Goal: Task Accomplishment & Management: Manage account settings

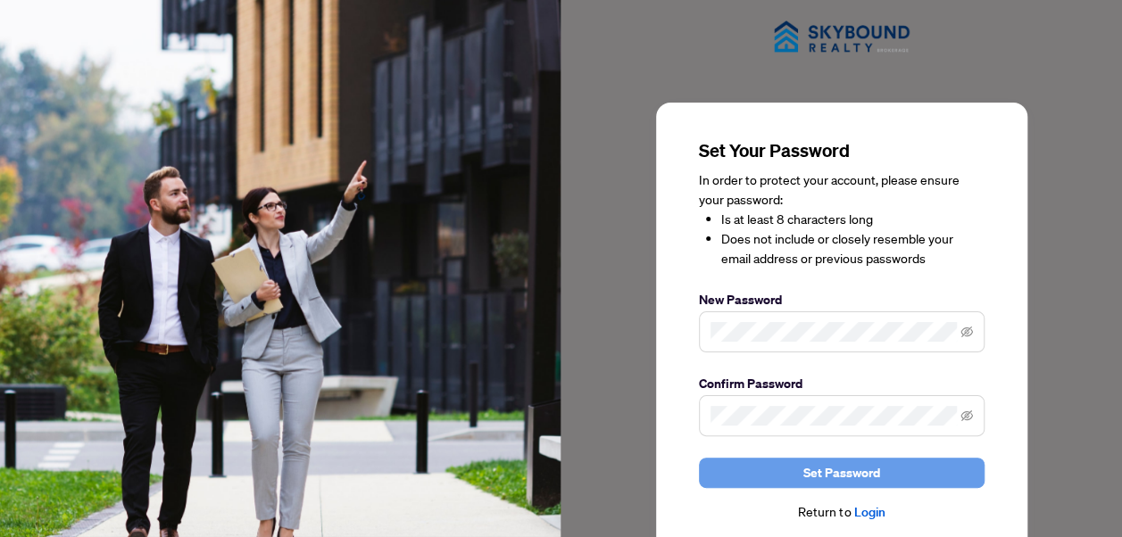
click at [851, 468] on span "Set Password" at bounding box center [841, 473] width 77 height 29
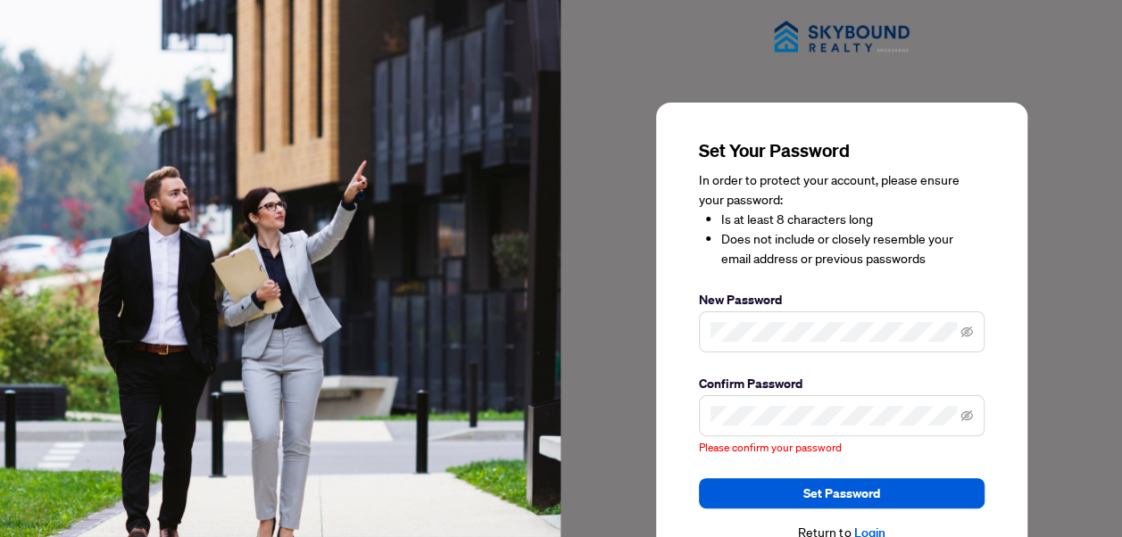
click at [775, 403] on span at bounding box center [842, 415] width 286 height 41
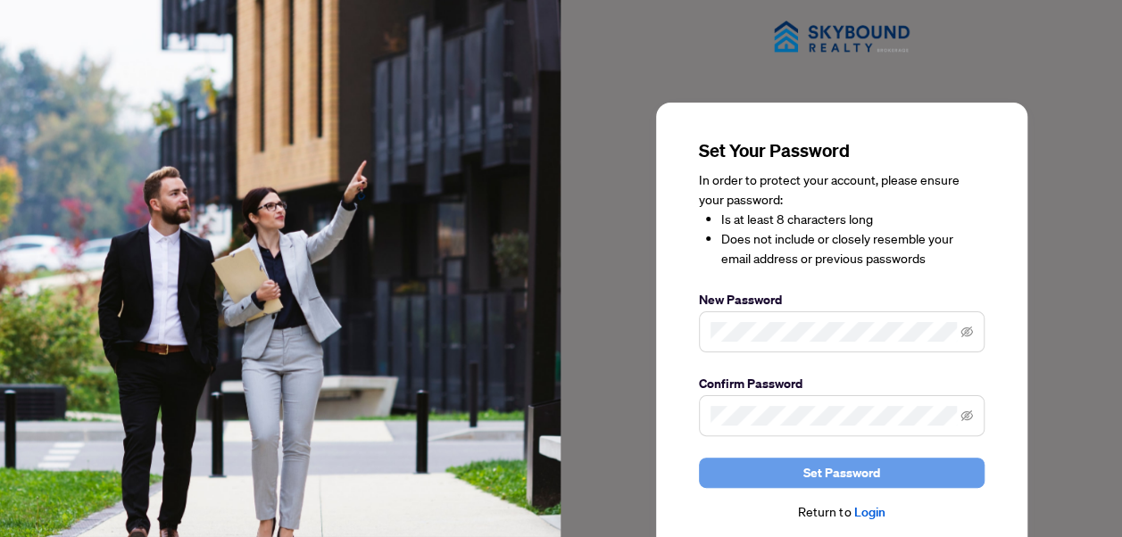
click at [863, 473] on span "Set Password" at bounding box center [841, 473] width 77 height 29
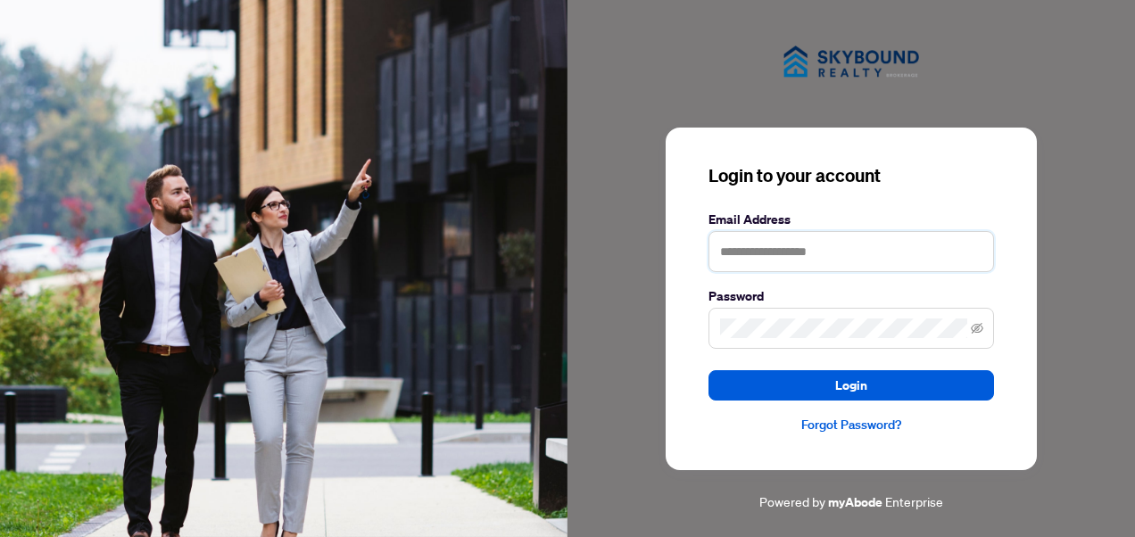
click at [821, 245] on input "text" at bounding box center [852, 251] width 286 height 41
type input "**********"
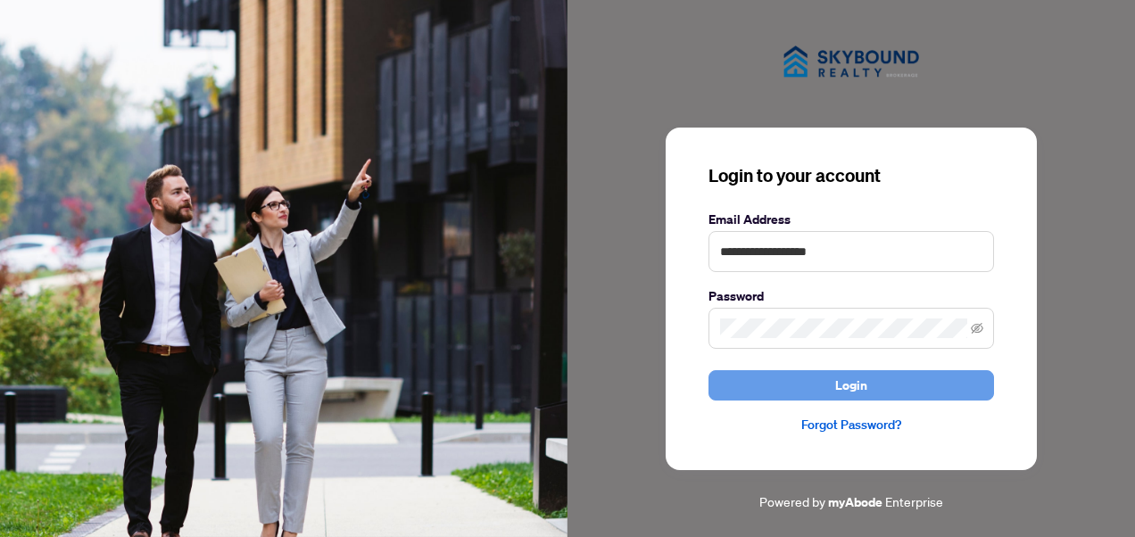
click at [844, 391] on span "Login" at bounding box center [851, 385] width 32 height 29
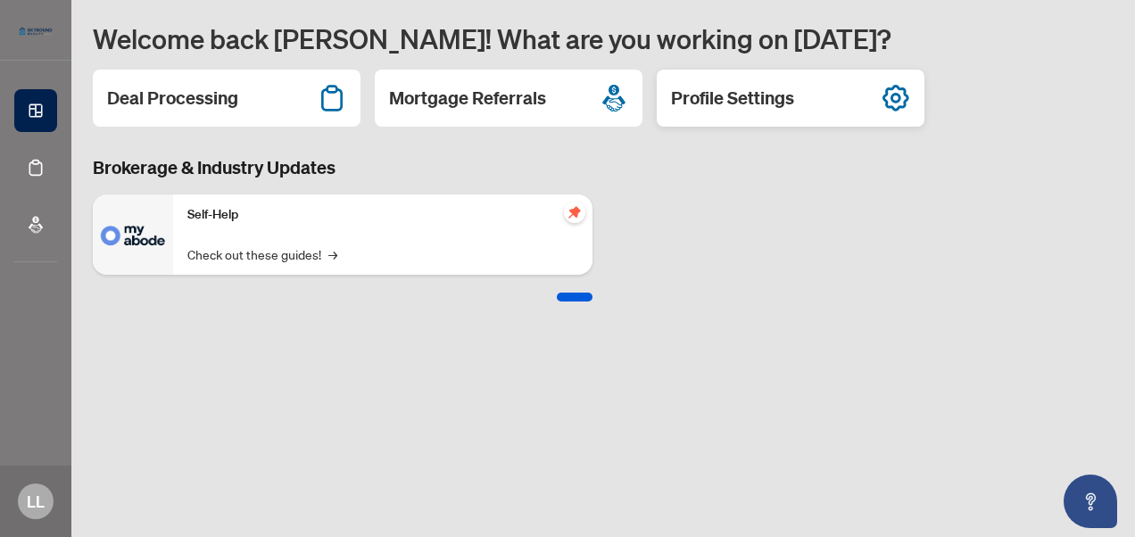
click at [785, 100] on h2 "Profile Settings" at bounding box center [732, 98] width 123 height 25
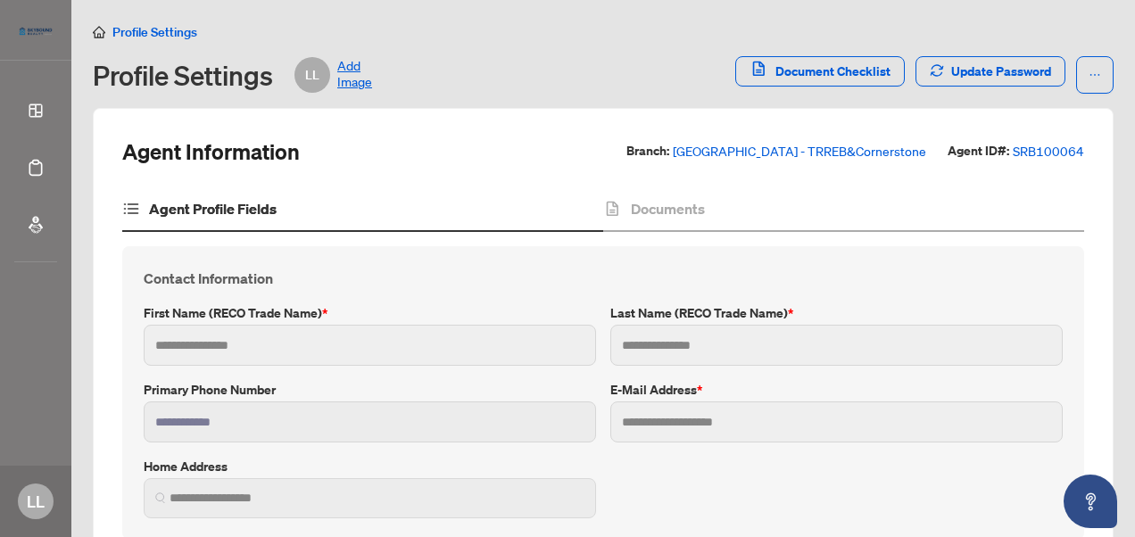
type input "******"
type input "*****"
type input "**********"
type input "*******"
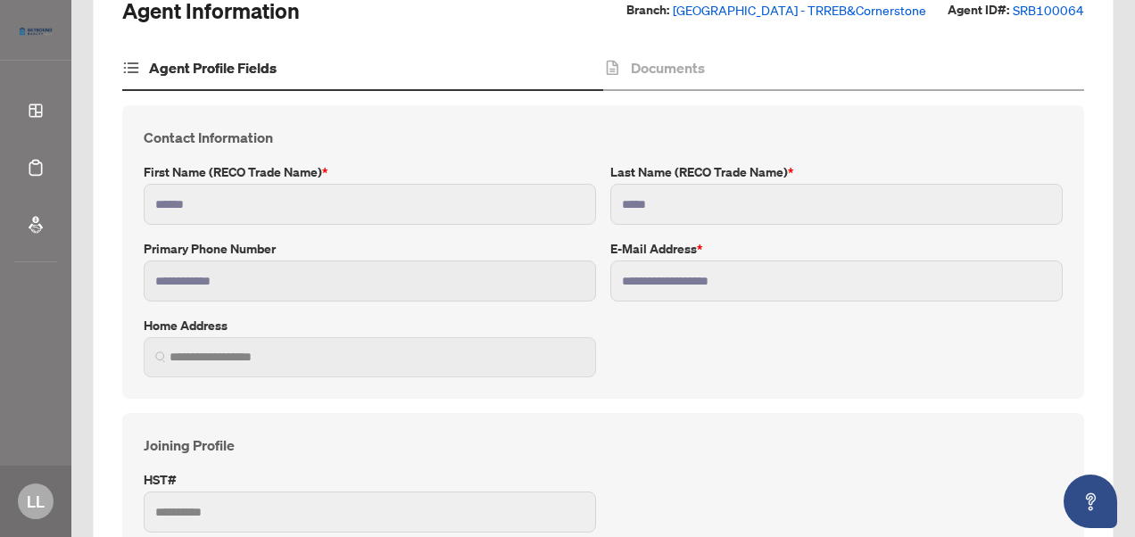
scroll to position [168, 0]
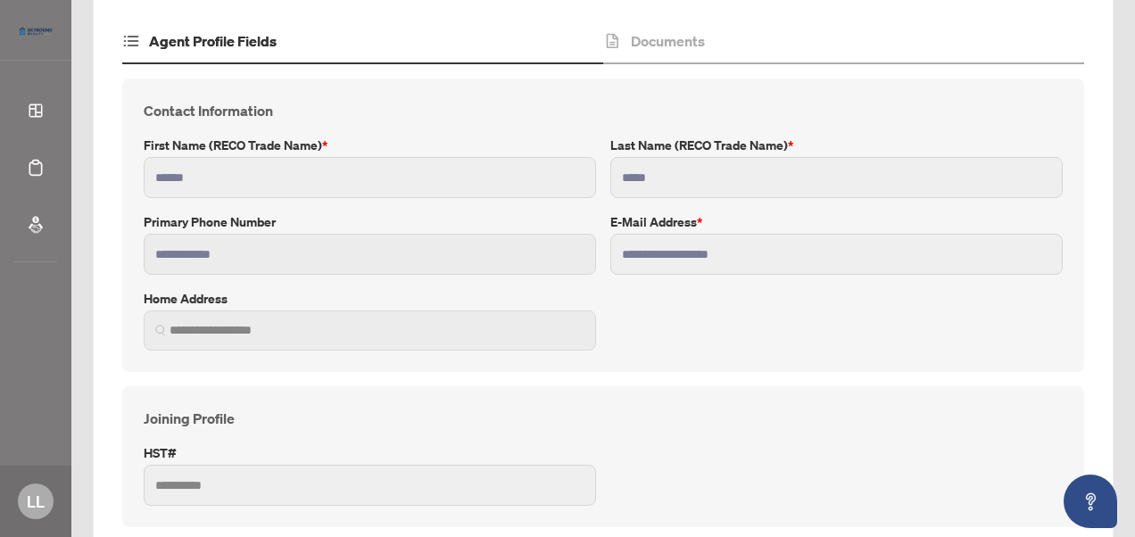
click at [312, 340] on span at bounding box center [370, 331] width 452 height 40
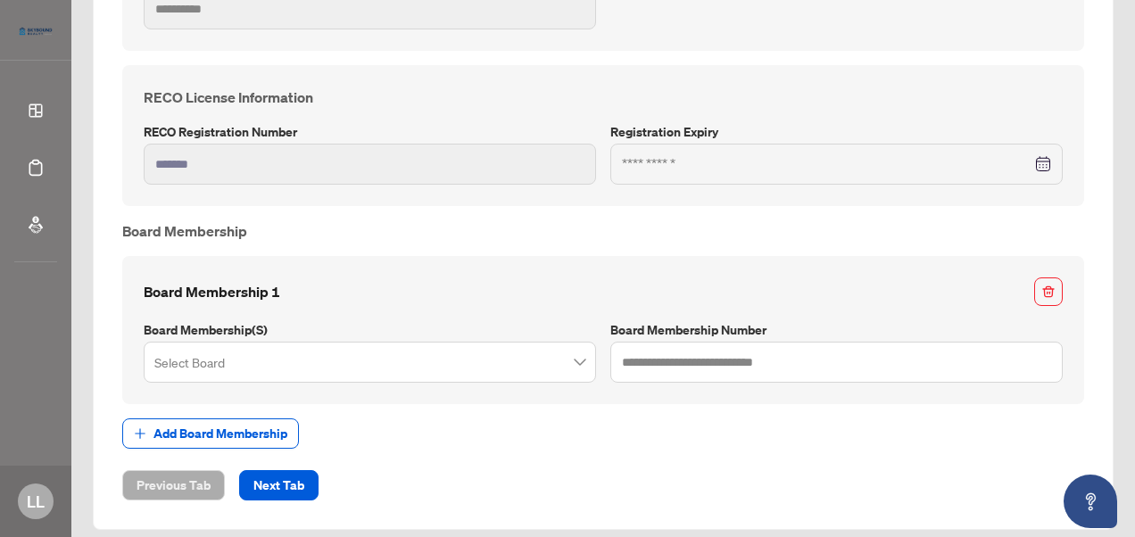
scroll to position [646, 0]
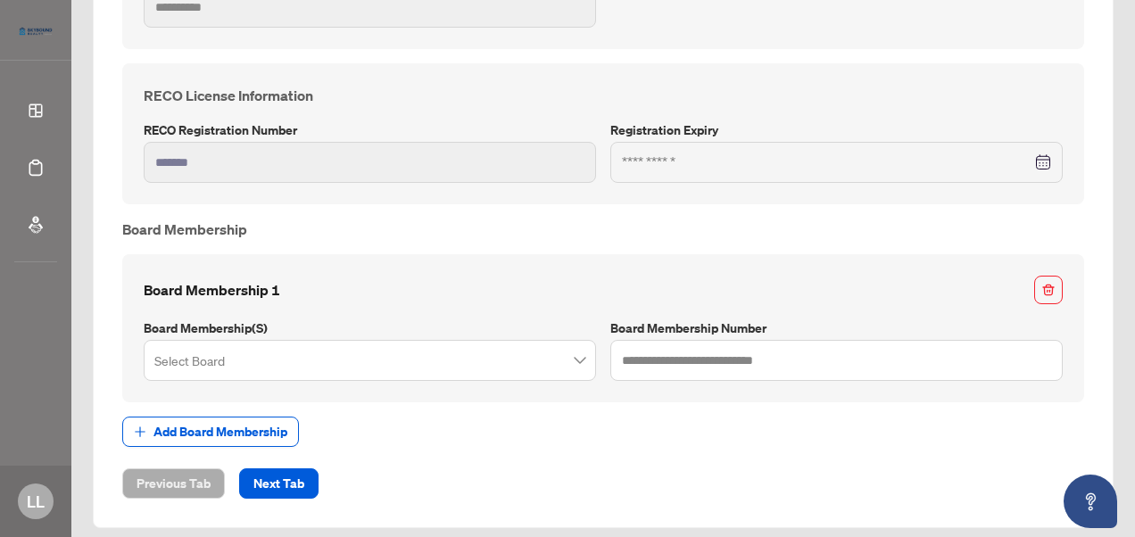
click at [570, 359] on span at bounding box center [369, 361] width 431 height 34
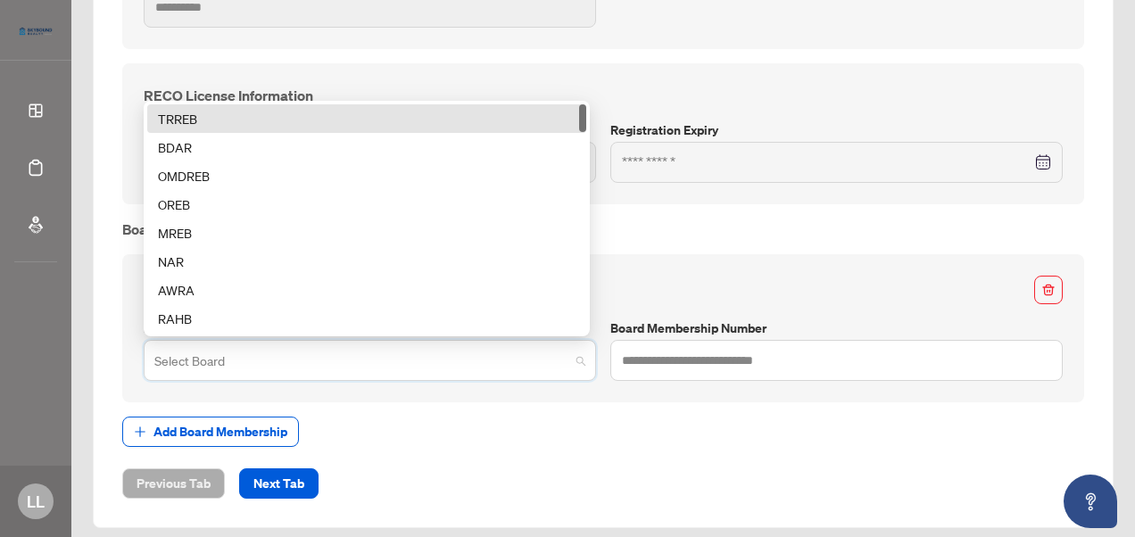
click at [289, 114] on div "TRREB" at bounding box center [367, 119] width 418 height 20
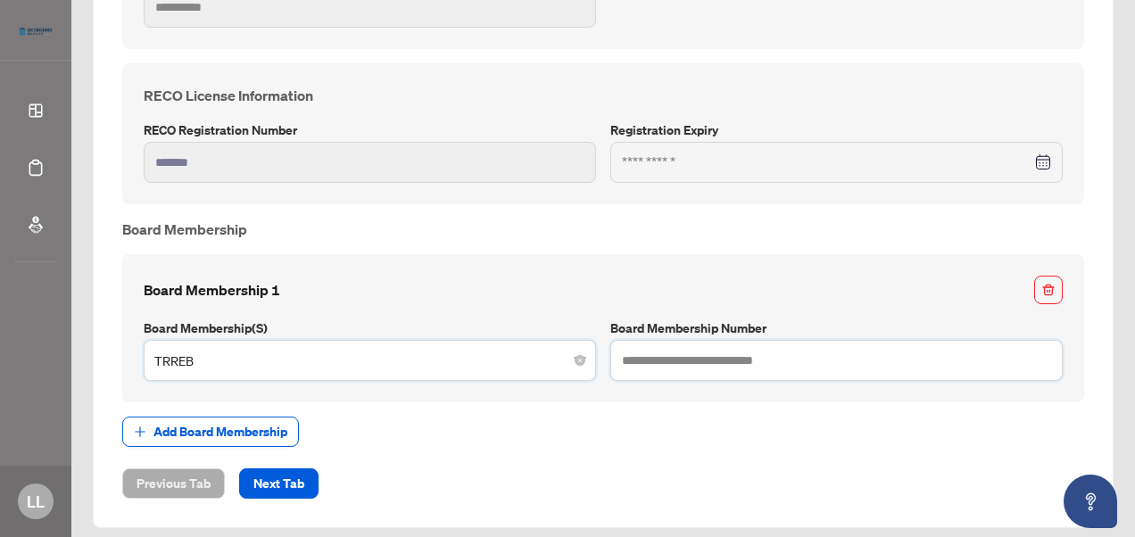
click at [852, 346] on input "text" at bounding box center [836, 360] width 452 height 41
type input "*******"
click at [296, 469] on span "Next Tab" at bounding box center [278, 483] width 51 height 29
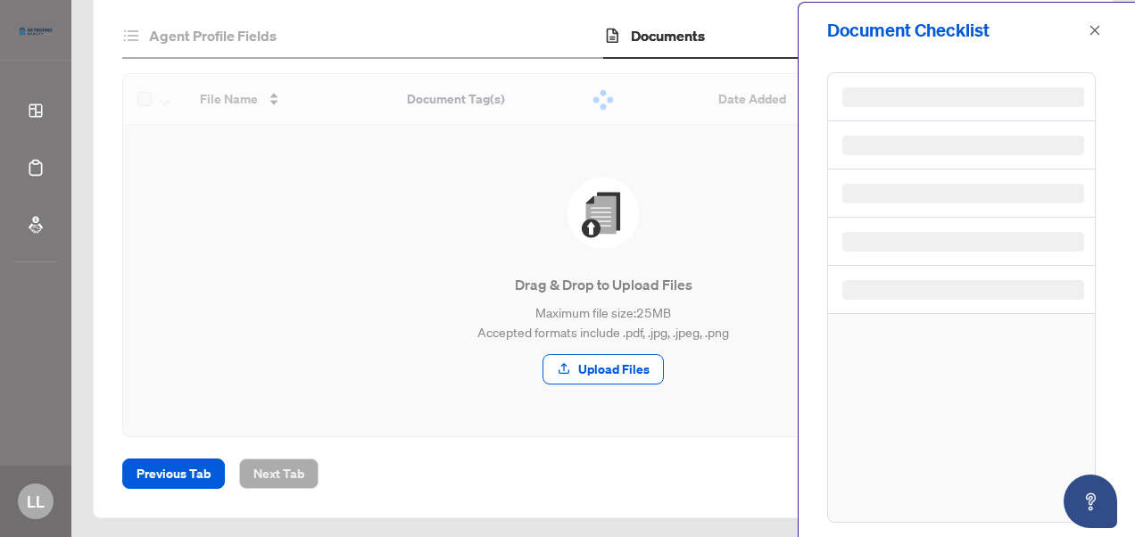
scroll to position [121, 0]
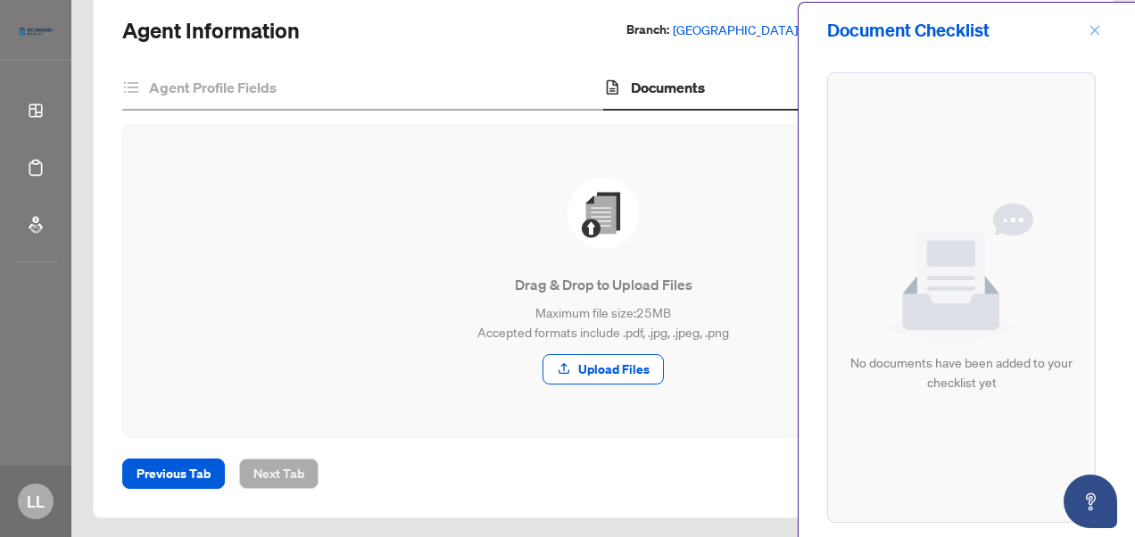
click at [1093, 27] on icon "close" at bounding box center [1095, 30] width 12 height 12
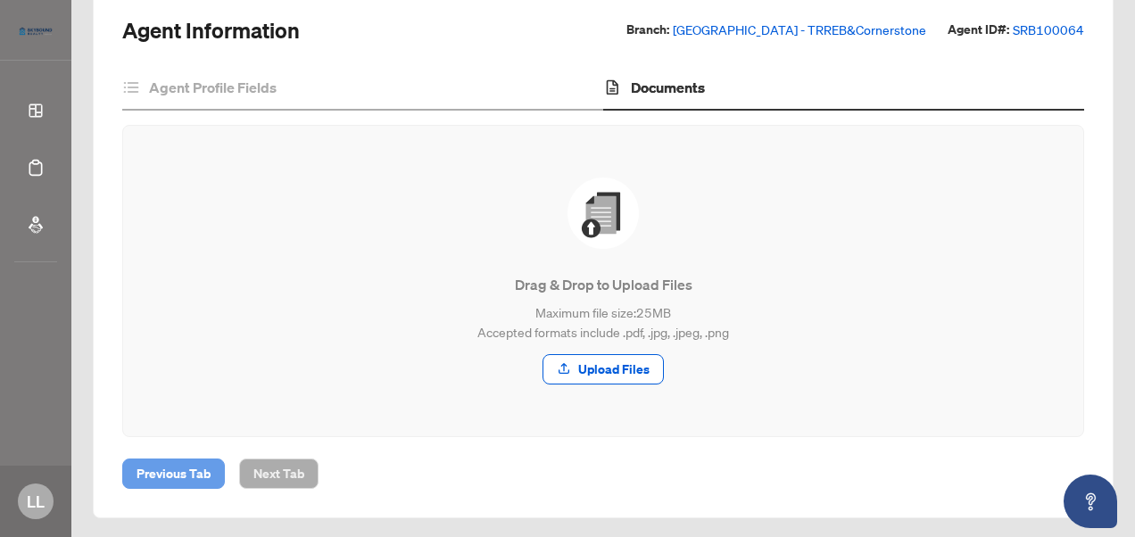
click at [203, 464] on span "Previous Tab" at bounding box center [174, 474] width 74 height 29
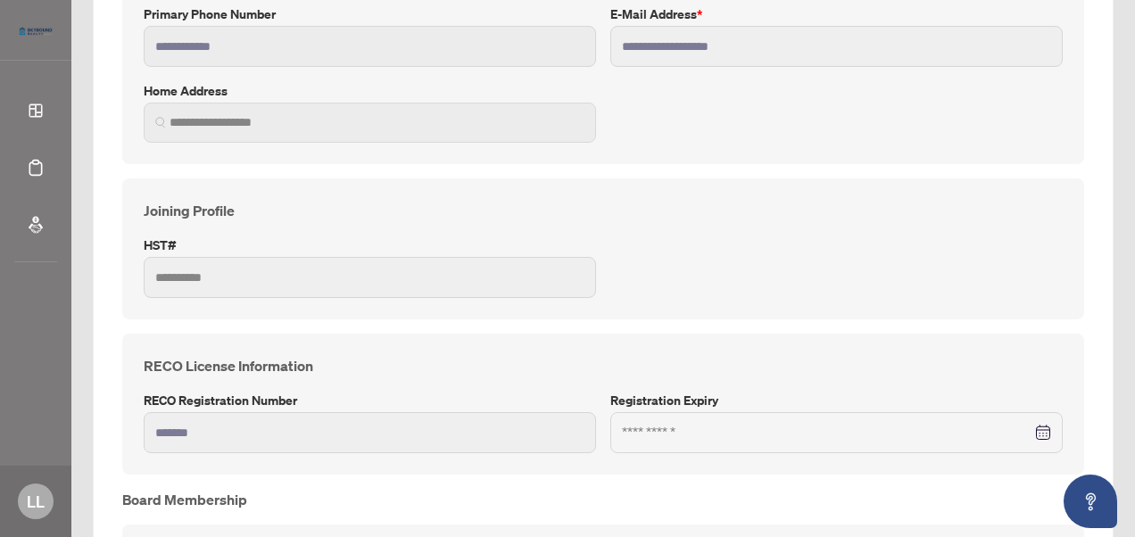
scroll to position [421, 0]
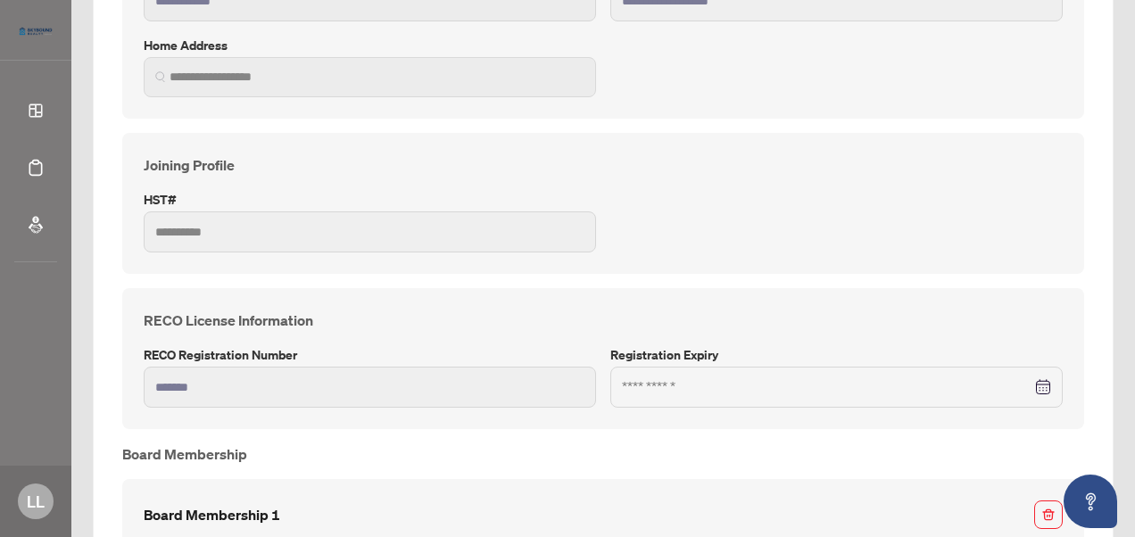
click at [1031, 387] on div at bounding box center [836, 388] width 429 height 20
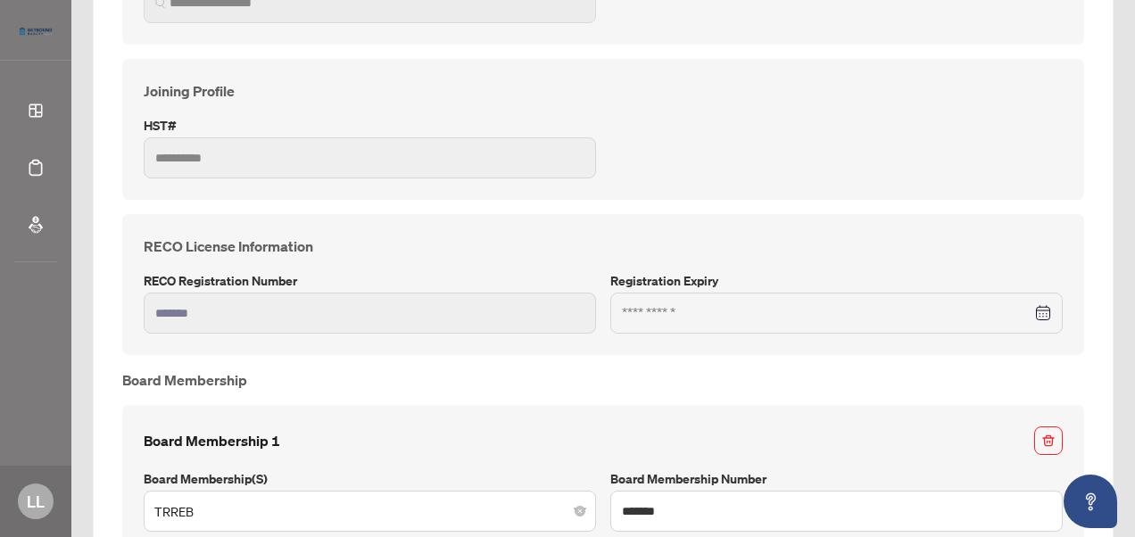
scroll to position [502, 0]
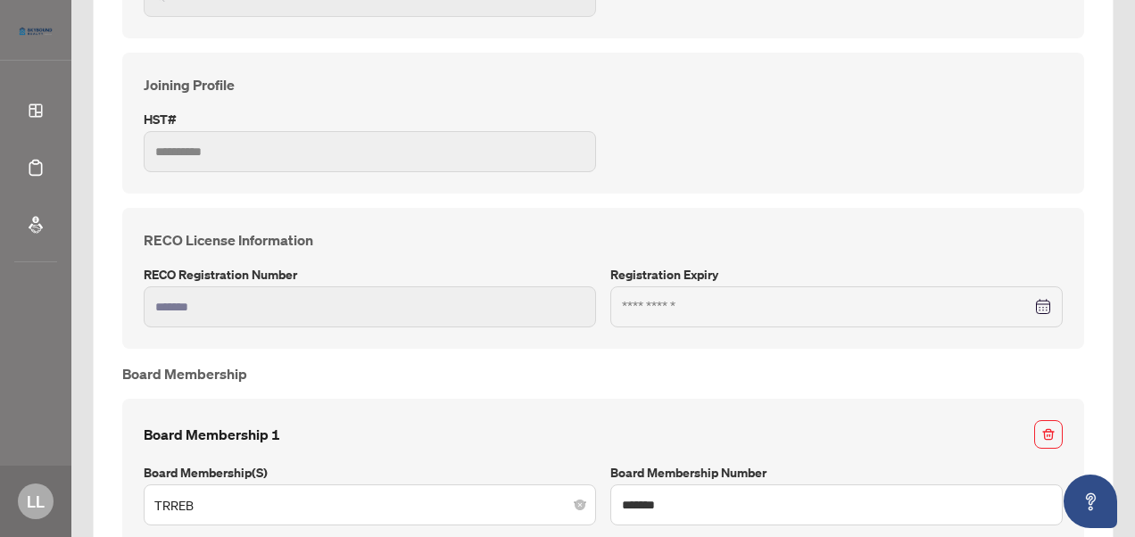
click at [959, 287] on div "Registration Expiry" at bounding box center [836, 296] width 467 height 62
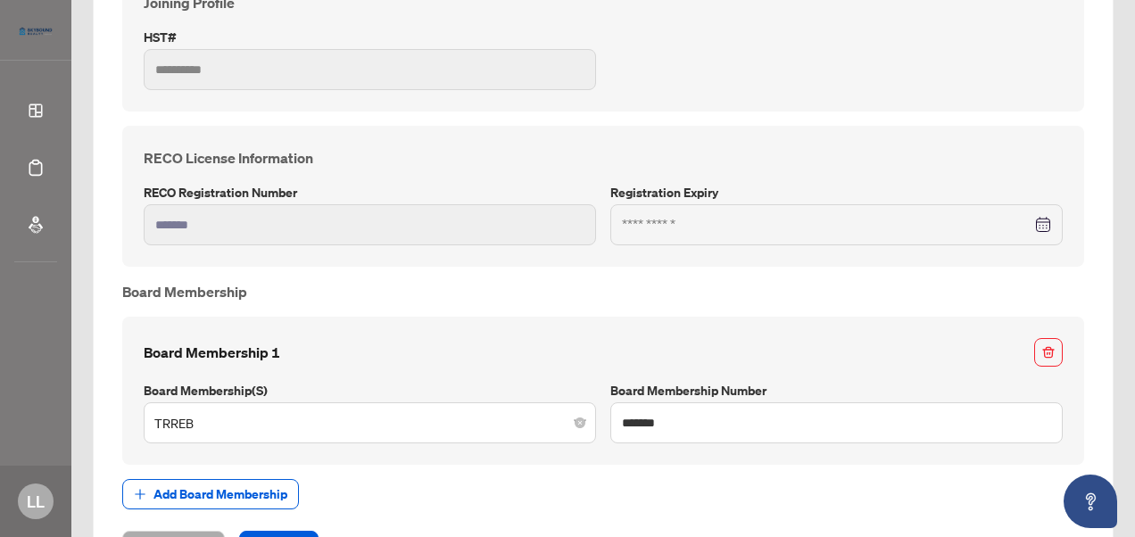
scroll to position [624, 0]
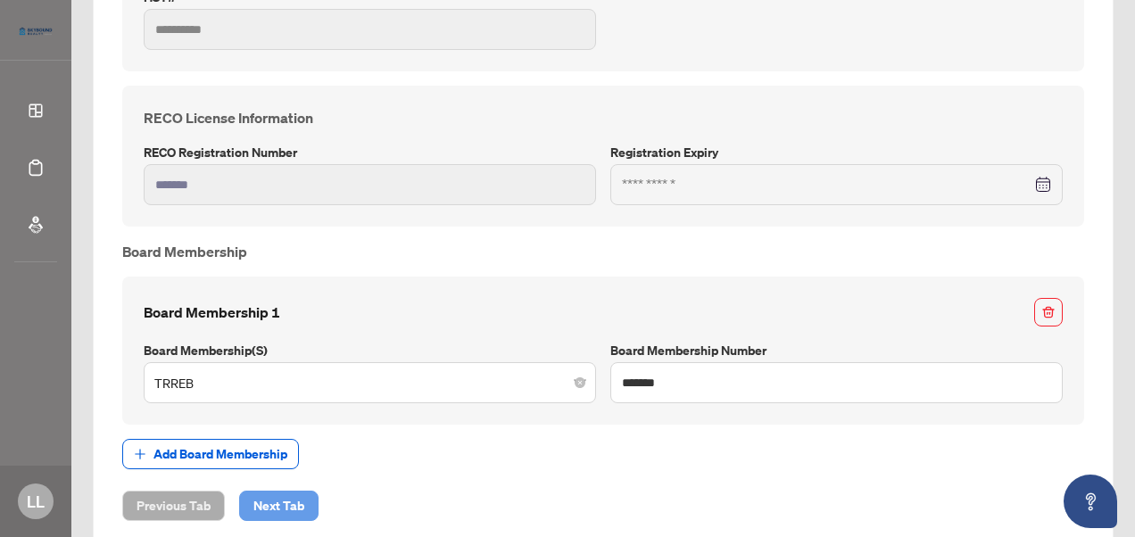
click at [268, 492] on span "Next Tab" at bounding box center [278, 506] width 51 height 29
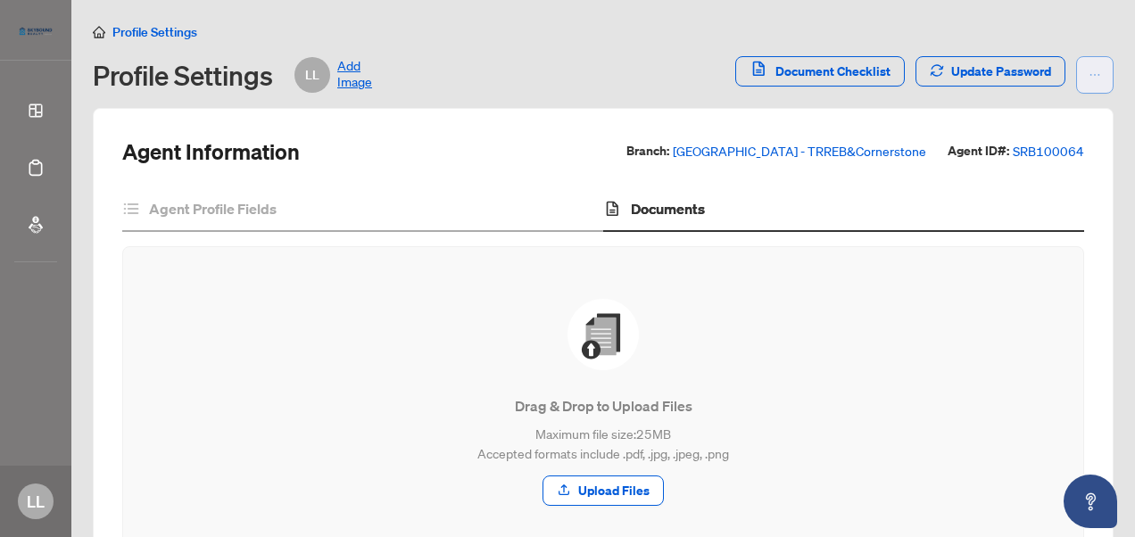
click at [1076, 71] on button "button" at bounding box center [1094, 74] width 37 height 37
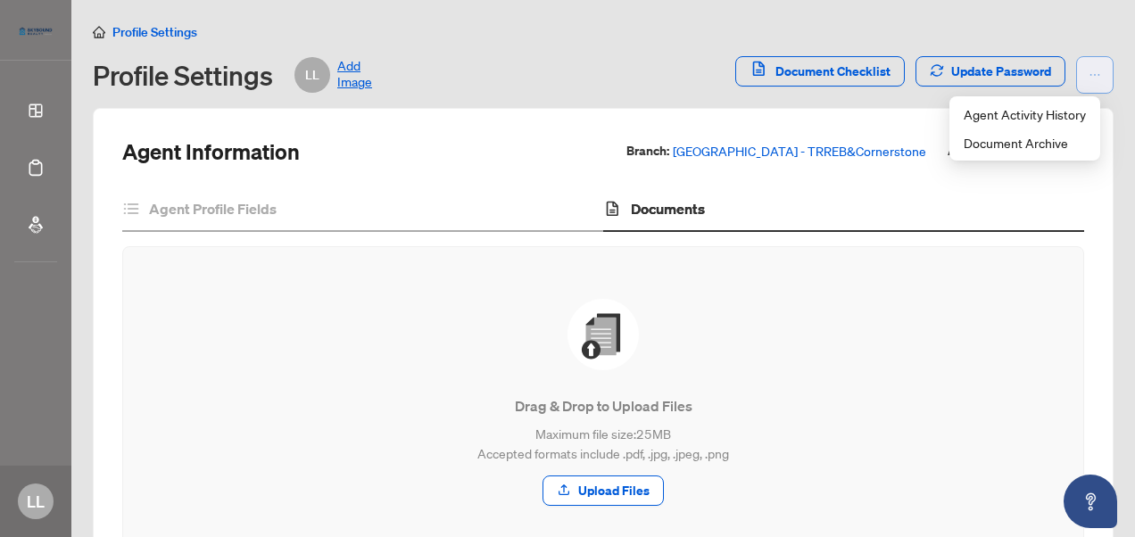
click at [1076, 71] on button "button" at bounding box center [1094, 74] width 37 height 37
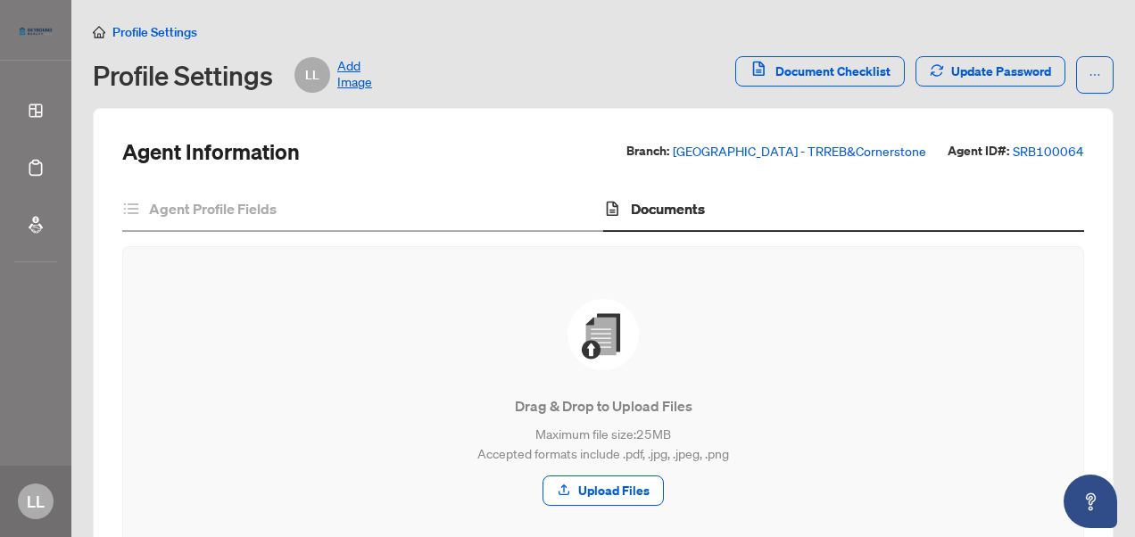
click at [371, 81] on span "Add Image" at bounding box center [354, 75] width 35 height 36
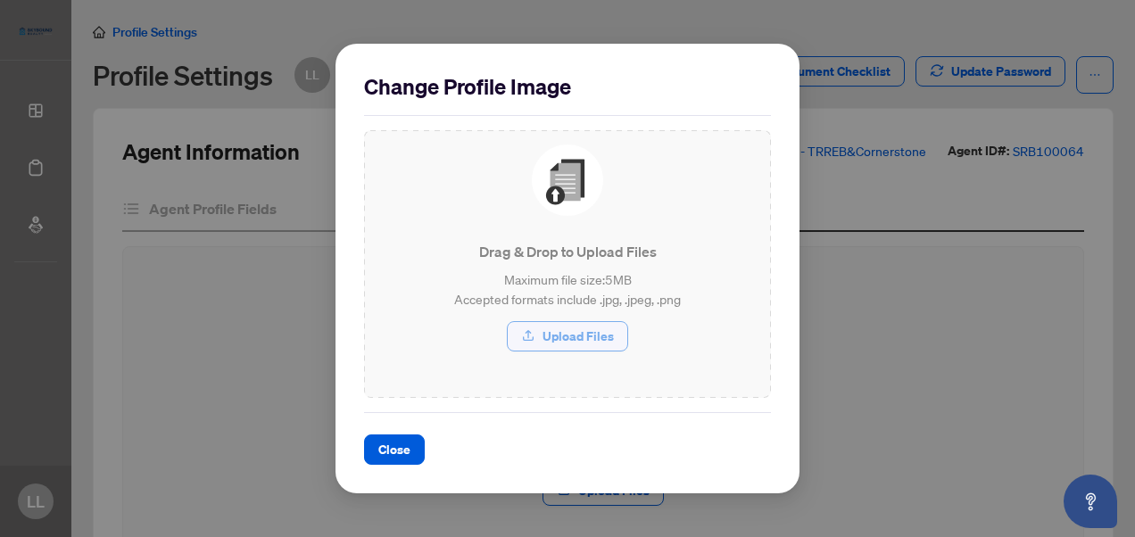
click at [596, 348] on span "Upload Files" at bounding box center [578, 336] width 71 height 29
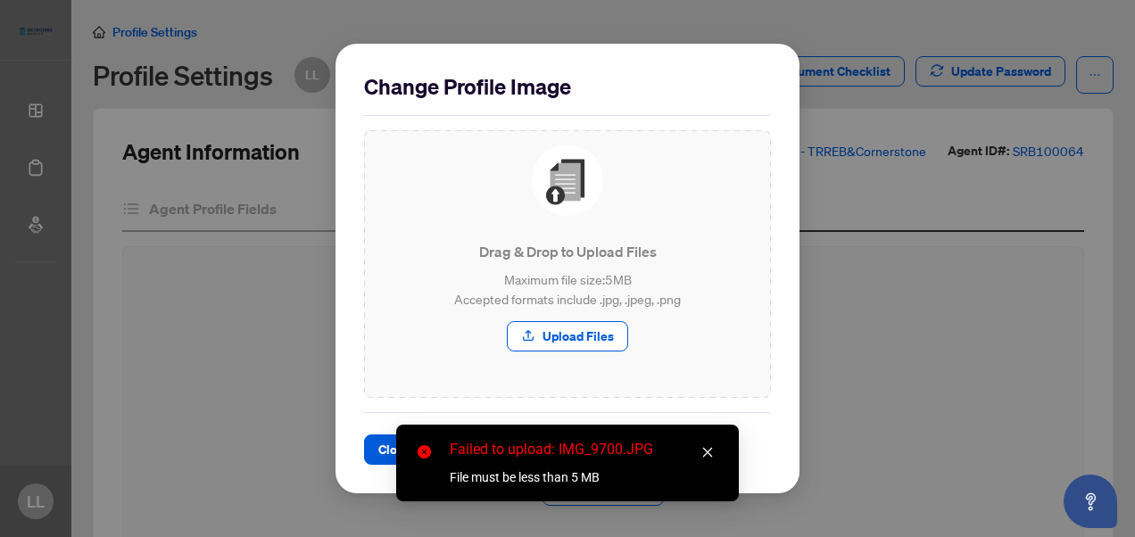
click at [708, 450] on icon "close" at bounding box center [707, 452] width 12 height 12
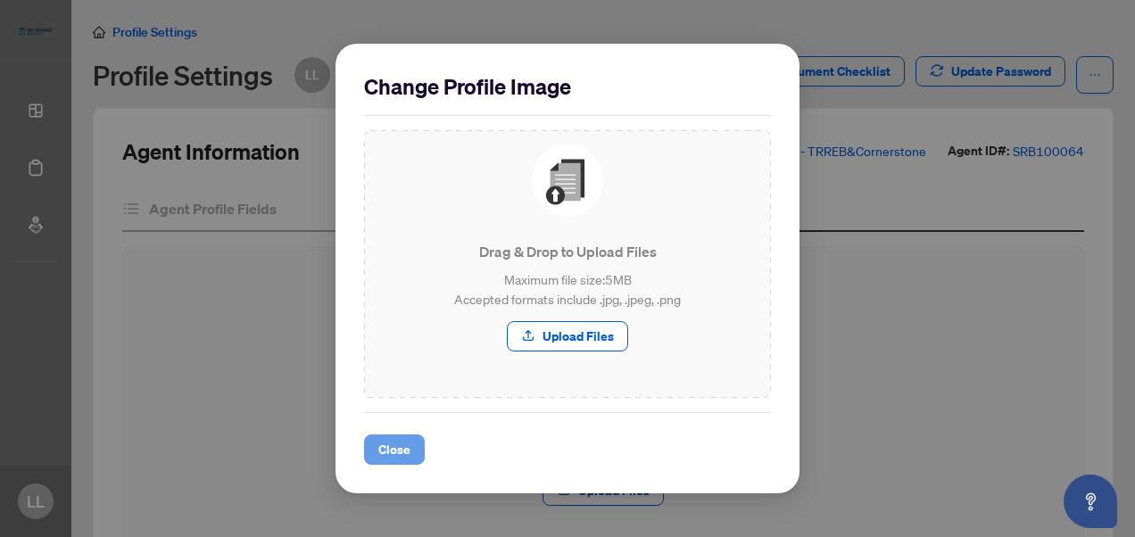
click at [380, 437] on span "Close" at bounding box center [394, 450] width 32 height 29
